Goal: Information Seeking & Learning: Learn about a topic

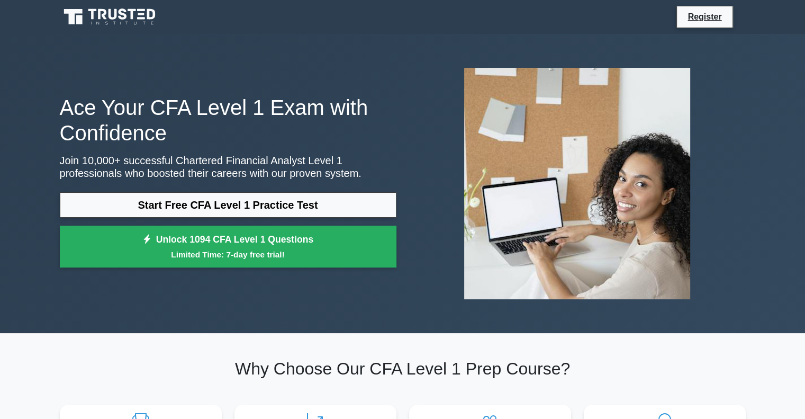
click at [206, 212] on link "Start Free CFA Level 1 Practice Test" at bounding box center [228, 204] width 337 height 25
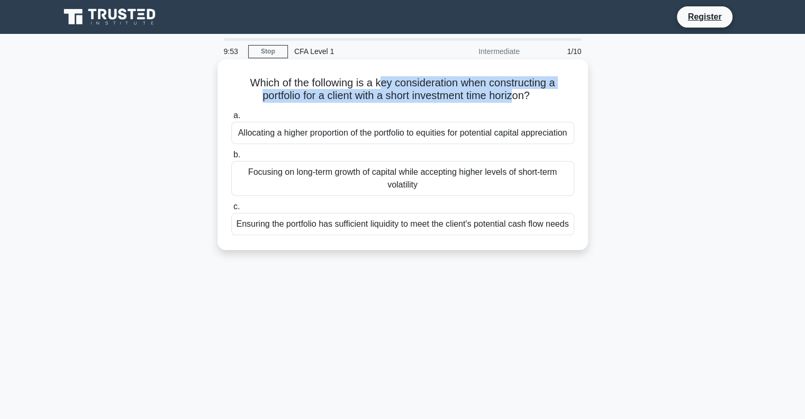
drag, startPoint x: 379, startPoint y: 88, endPoint x: 516, endPoint y: 90, distance: 136.6
click at [516, 90] on h5 "Which of the following is a key consideration when constructing a portfolio for…" at bounding box center [402, 89] width 345 height 26
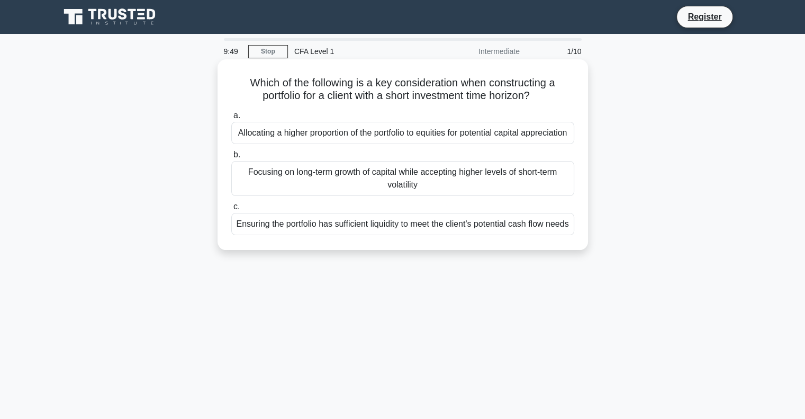
drag, startPoint x: 357, startPoint y: 131, endPoint x: 488, endPoint y: 139, distance: 131.0
click at [488, 139] on div "Allocating a higher proportion of the portfolio to equities for potential capit…" at bounding box center [402, 133] width 343 height 22
click at [231, 119] on input "a. Allocating a higher proportion of the portfolio to equities for potential ca…" at bounding box center [231, 115] width 0 height 7
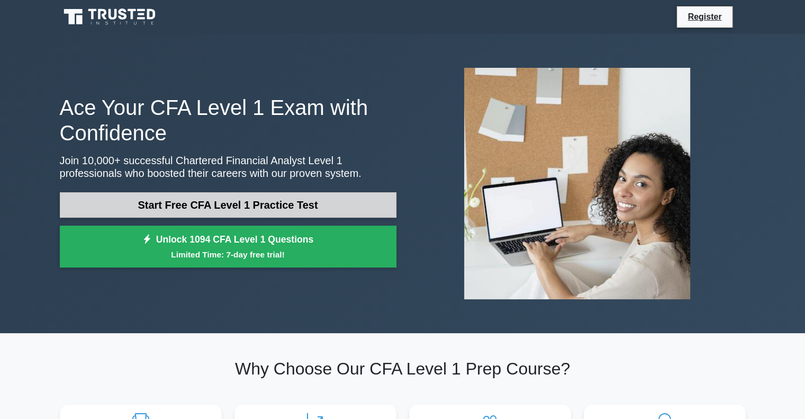
click at [219, 196] on link "Start Free CFA Level 1 Practice Test" at bounding box center [228, 204] width 337 height 25
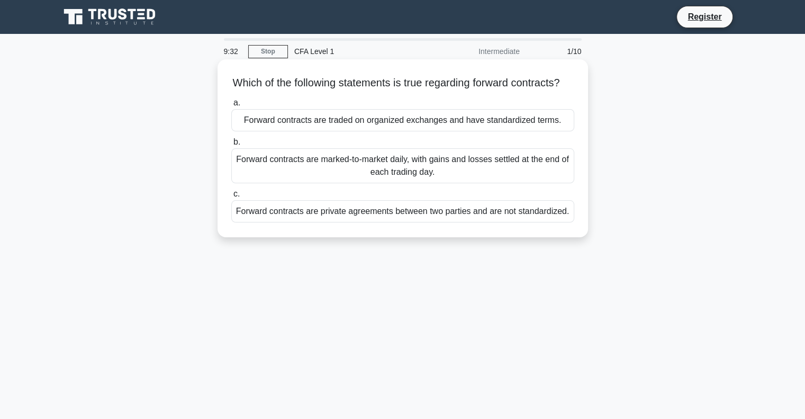
click at [409, 222] on div "Forward contracts are private agreements between two parties and are not standa…" at bounding box center [402, 211] width 343 height 22
click at [231, 197] on input "c. Forward contracts are private agreements between two parties and are not sta…" at bounding box center [231, 194] width 0 height 7
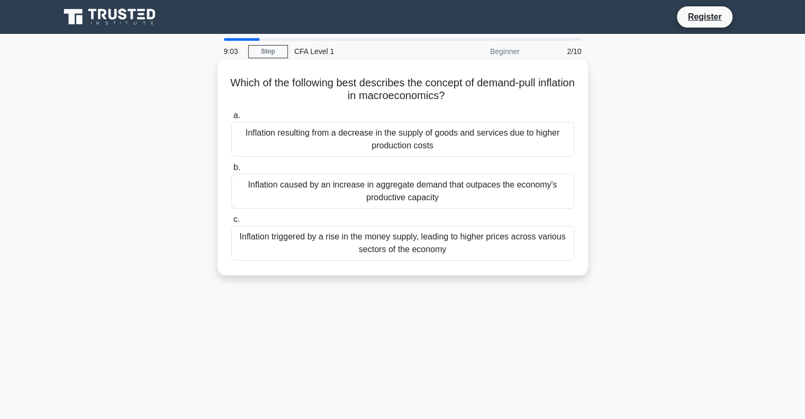
click at [371, 135] on div "Inflation resulting from a decrease in the supply of goods and services due to …" at bounding box center [402, 139] width 343 height 35
click at [231, 119] on input "a. Inflation resulting from a decrease in the supply of goods and services due …" at bounding box center [231, 115] width 0 height 7
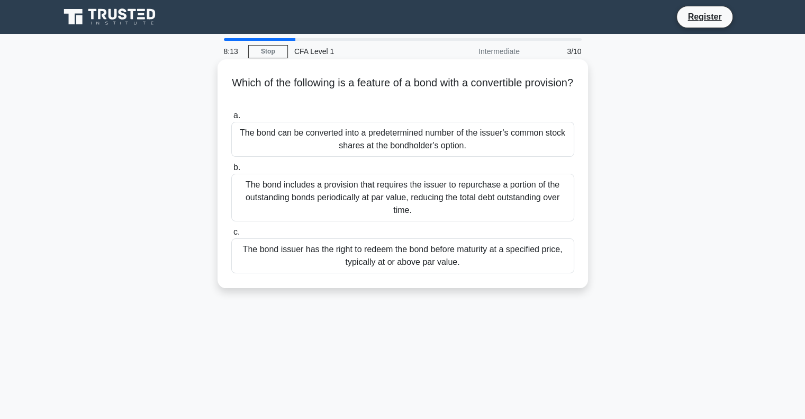
click at [364, 257] on div "The bond issuer has the right to redeem the bond before maturity at a specified…" at bounding box center [402, 255] width 343 height 35
click at [231, 236] on input "c. The bond issuer has the right to redeem the bond before maturity at a specif…" at bounding box center [231, 232] width 0 height 7
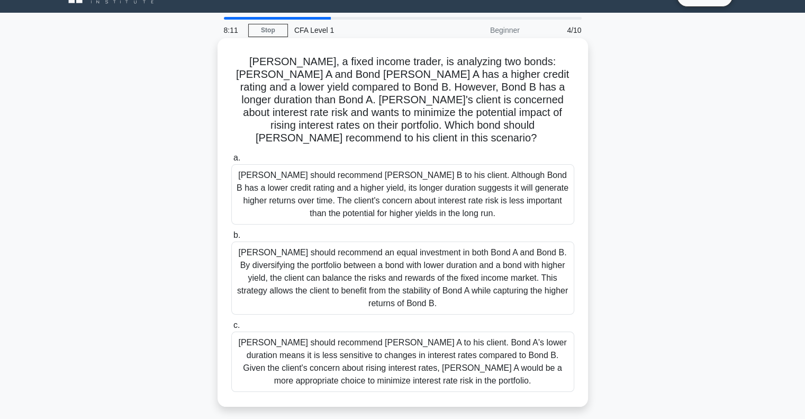
scroll to position [22, 0]
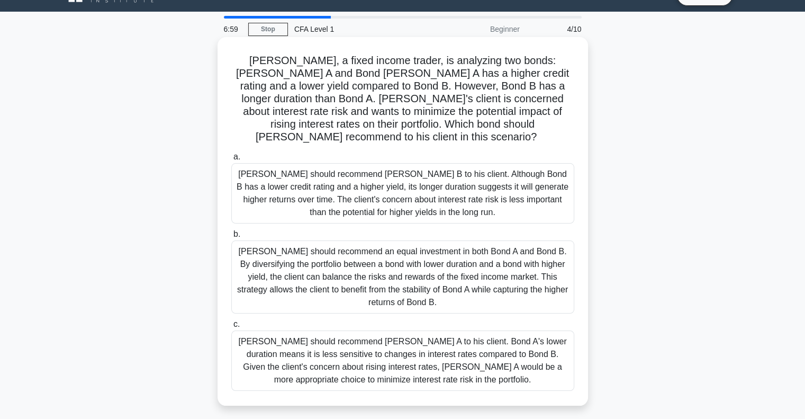
click at [361, 186] on div "[PERSON_NAME] should recommend [PERSON_NAME] B to his client. Although Bond B h…" at bounding box center [402, 193] width 343 height 60
click at [231, 160] on input "a. Tom should recommend Bond B to his client. Although Bond B has a lower credi…" at bounding box center [231, 157] width 0 height 7
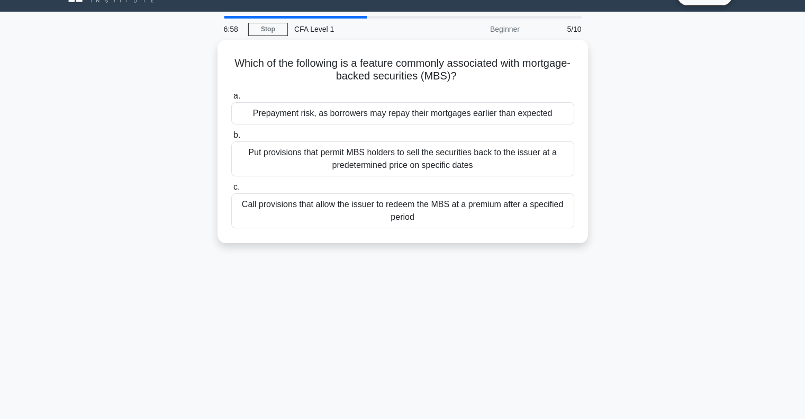
scroll to position [0, 0]
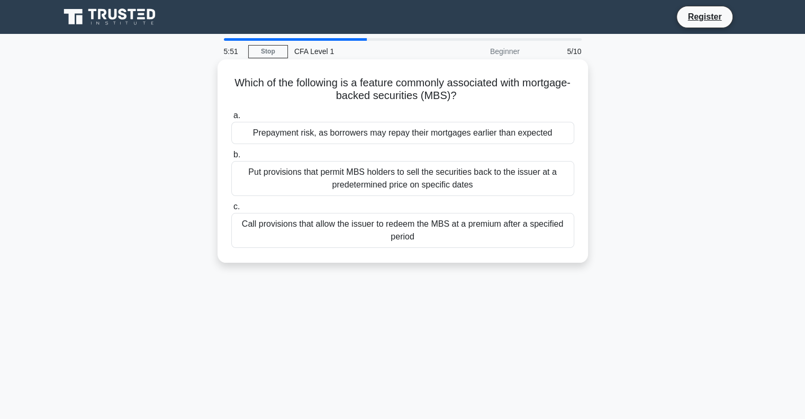
click at [305, 187] on div "Put provisions that permit MBS holders to sell the securities back to the issue…" at bounding box center [402, 178] width 343 height 35
click at [231, 158] on input "b. Put provisions that permit MBS holders to sell the securities back to the is…" at bounding box center [231, 154] width 0 height 7
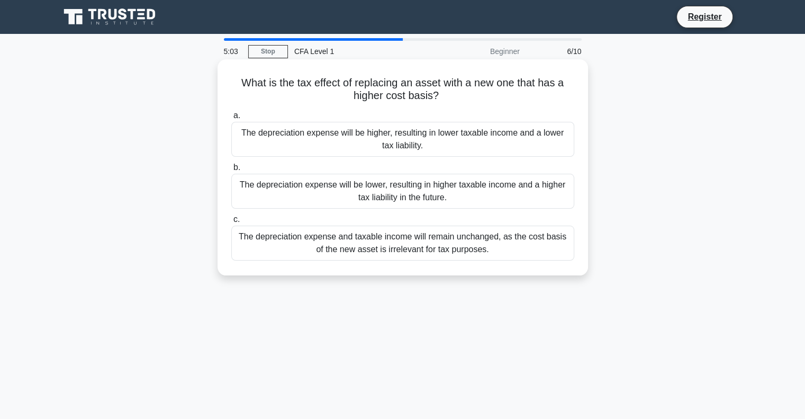
click at [290, 147] on div "The depreciation expense will be higher, resulting in lower taxable income and …" at bounding box center [402, 139] width 343 height 35
click at [231, 119] on input "a. The depreciation expense will be higher, resulting in lower taxable income a…" at bounding box center [231, 115] width 0 height 7
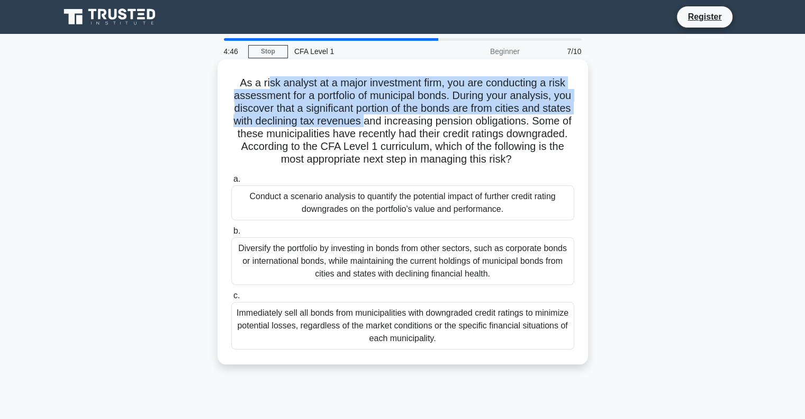
drag, startPoint x: 267, startPoint y: 80, endPoint x: 401, endPoint y: 127, distance: 141.6
click at [401, 127] on h5 "As a risk analyst at a major investment firm, you are conducting a risk assessm…" at bounding box center [402, 121] width 345 height 90
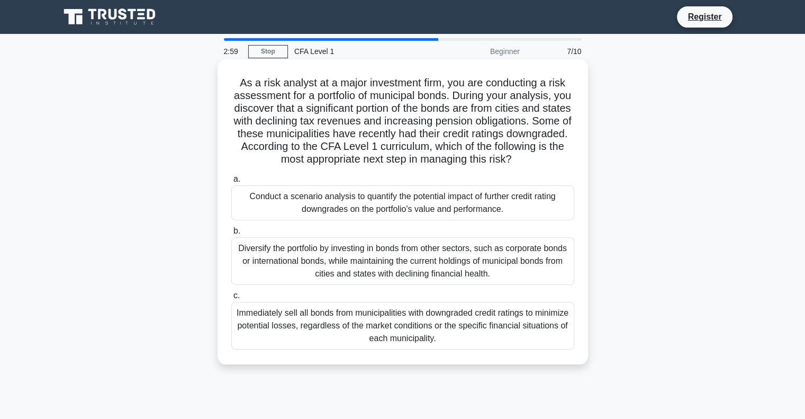
click at [360, 315] on div "Immediately sell all bonds from municipalities with downgraded credit ratings t…" at bounding box center [402, 326] width 343 height 48
click at [231, 299] on input "c. Immediately sell all bonds from municipalities with downgraded credit rating…" at bounding box center [231, 295] width 0 height 7
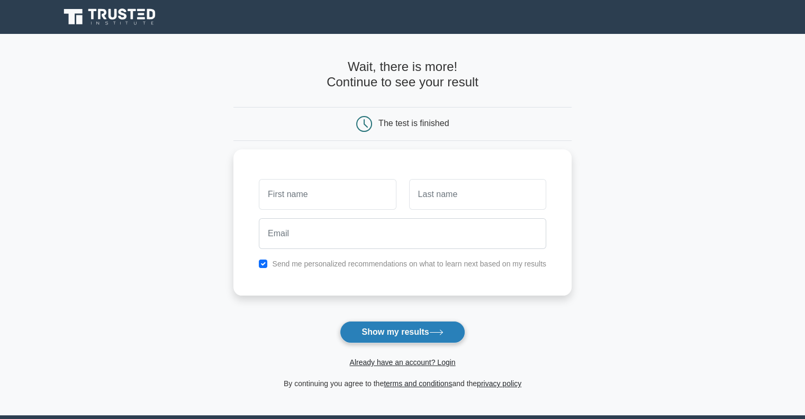
click at [384, 324] on button "Show my results" at bounding box center [402, 332] width 125 height 22
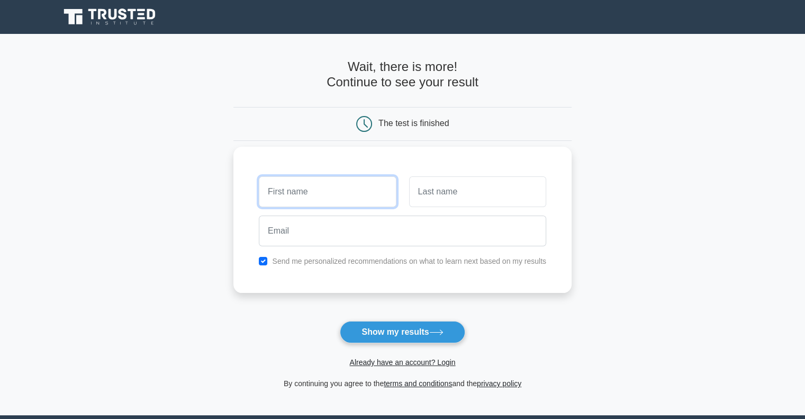
click at [328, 203] on input "text" at bounding box center [327, 191] width 137 height 31
type input "Japkiratss"
click at [425, 194] on input "text" at bounding box center [477, 191] width 137 height 31
type input "s"
click at [419, 247] on div at bounding box center [403, 230] width 300 height 39
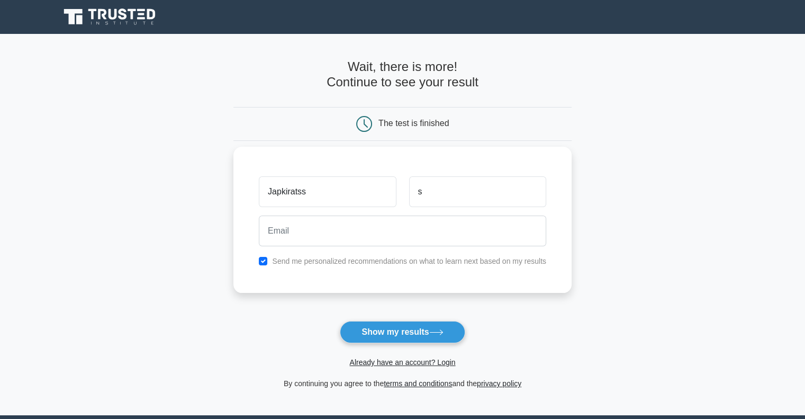
click at [419, 247] on div at bounding box center [403, 230] width 300 height 39
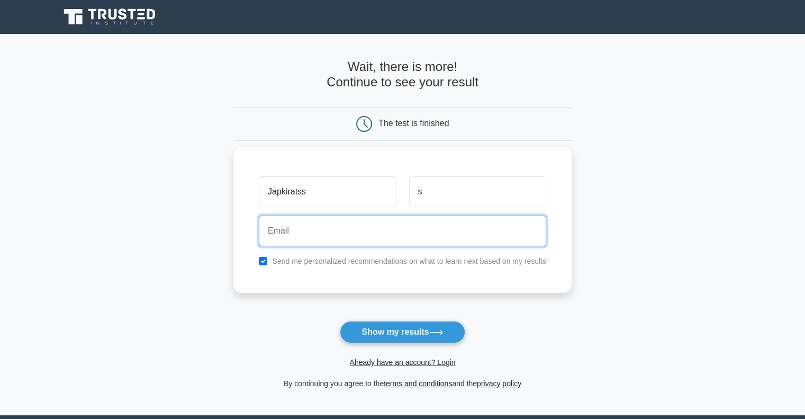
click at [380, 224] on input "email" at bounding box center [402, 230] width 287 height 31
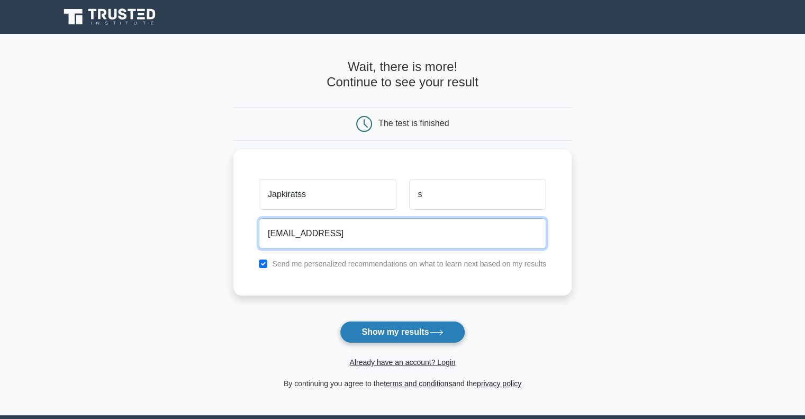
type input "japkirat9@gmail.con"
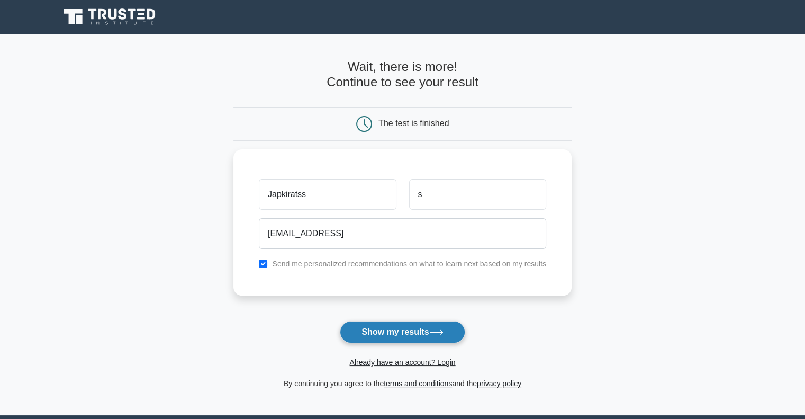
click at [367, 327] on button "Show my results" at bounding box center [402, 332] width 125 height 22
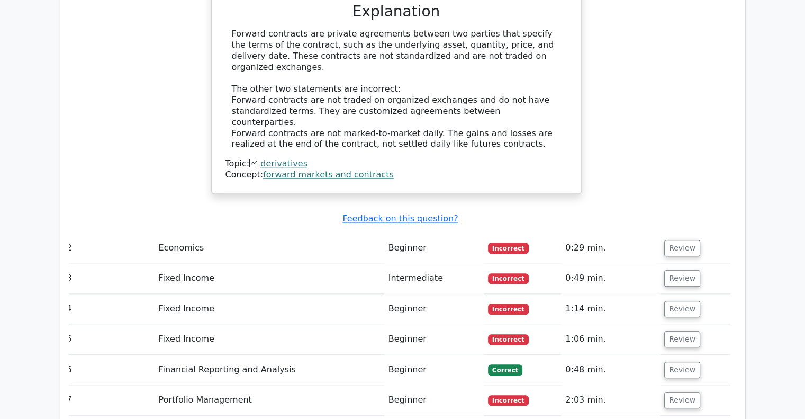
scroll to position [1093, 0]
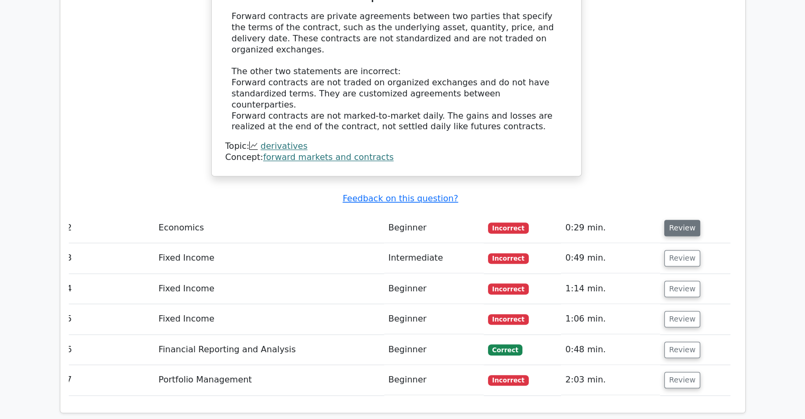
click at [664, 220] on button "Review" at bounding box center [682, 228] width 36 height 16
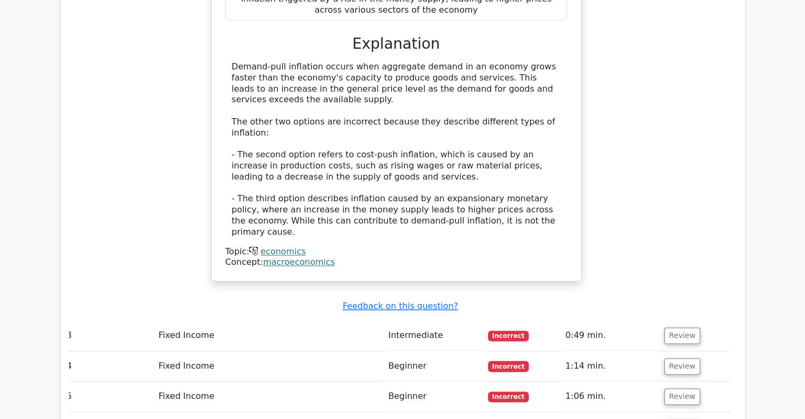
scroll to position [1508, 0]
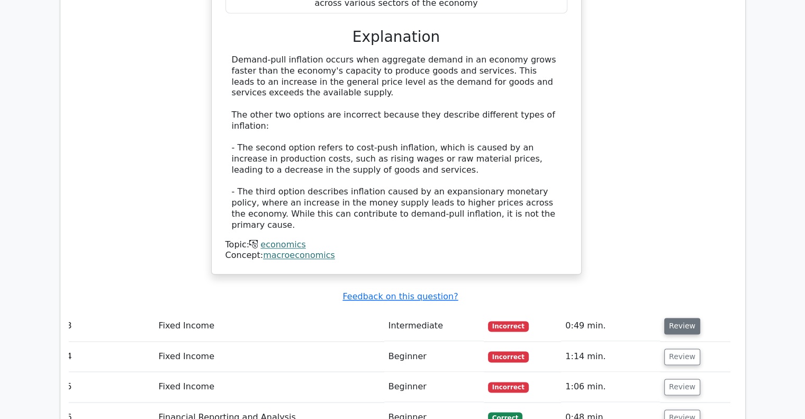
click at [676, 318] on button "Review" at bounding box center [682, 326] width 36 height 16
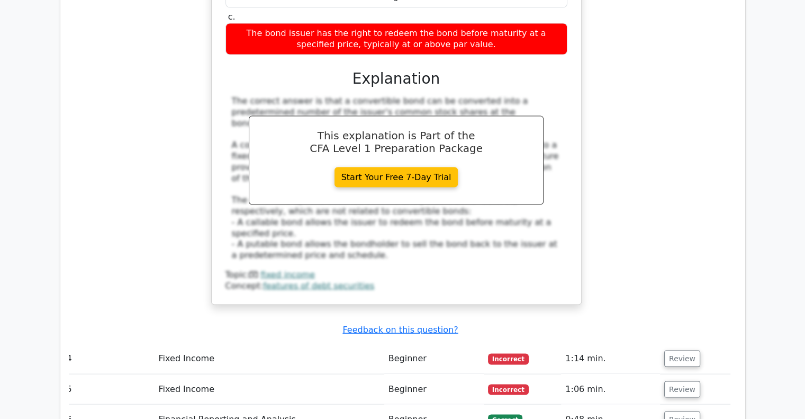
scroll to position [1998, 0]
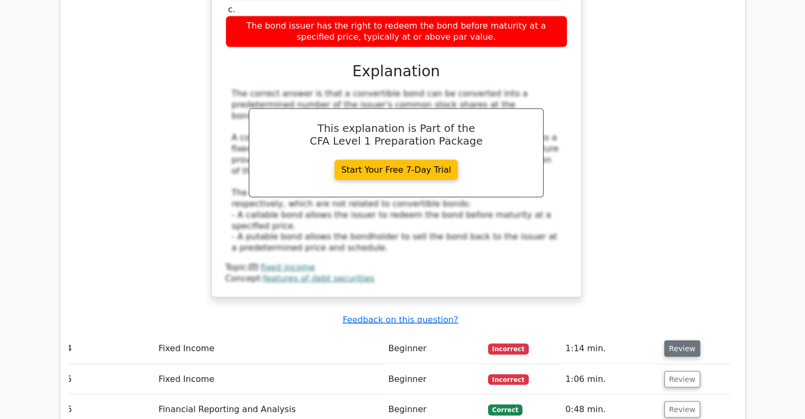
click at [688, 340] on button "Review" at bounding box center [682, 348] width 36 height 16
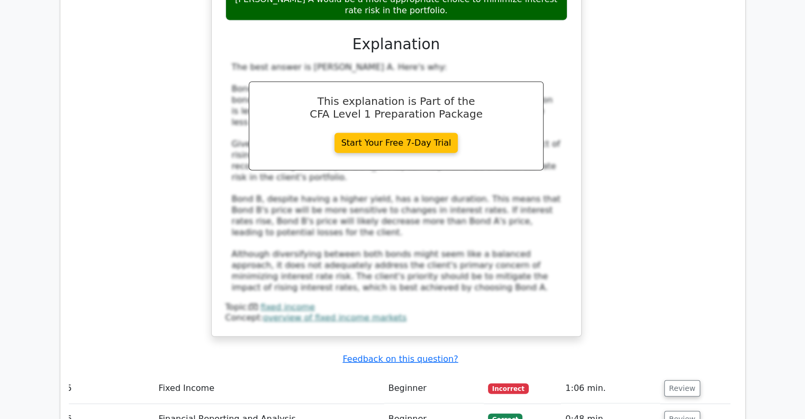
scroll to position [2713, 0]
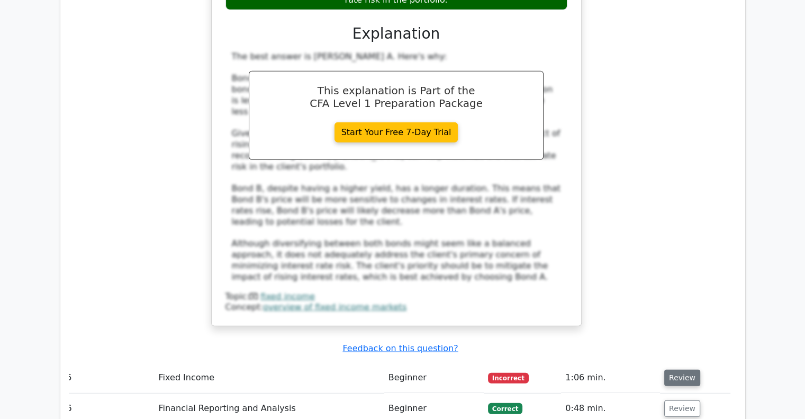
click at [669, 370] on button "Review" at bounding box center [682, 378] width 36 height 16
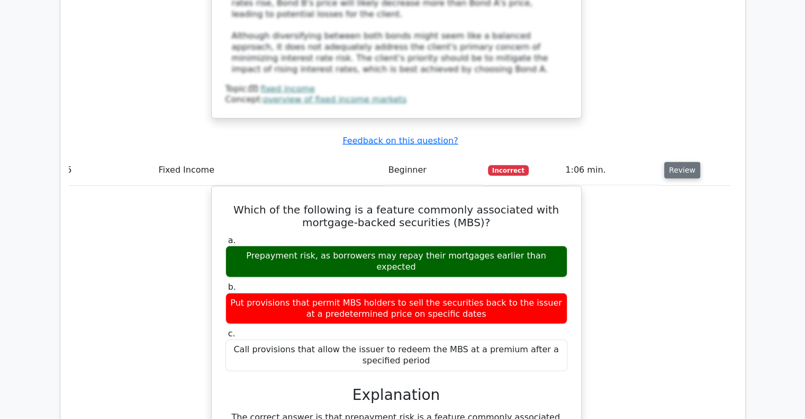
scroll to position [2920, 0]
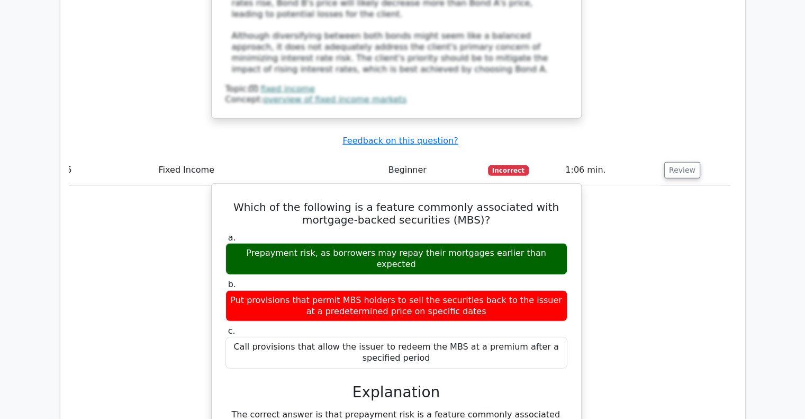
drag, startPoint x: 369, startPoint y: 210, endPoint x: 371, endPoint y: 296, distance: 85.8
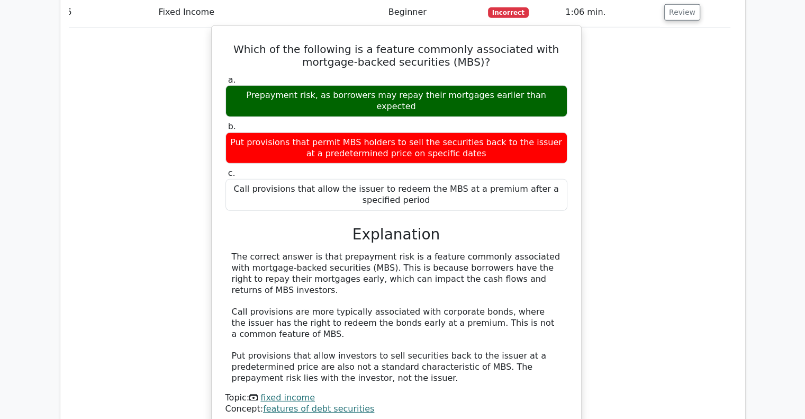
scroll to position [3078, 0]
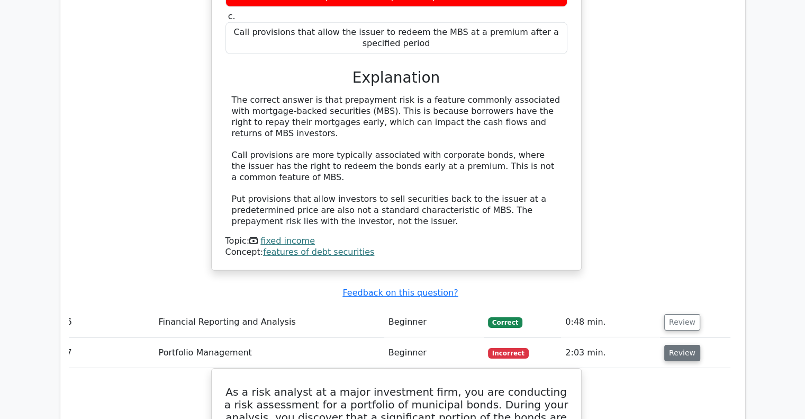
scroll to position [3267, 0]
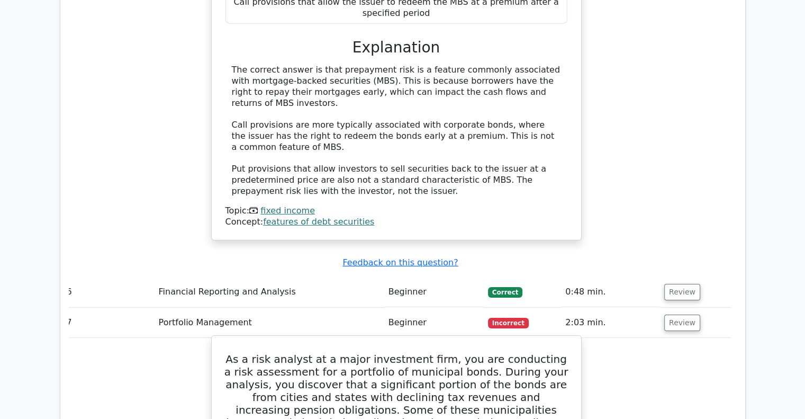
drag, startPoint x: 302, startPoint y: 228, endPoint x: 434, endPoint y: 228, distance: 131.3
